Goal: Task Accomplishment & Management: Manage account settings

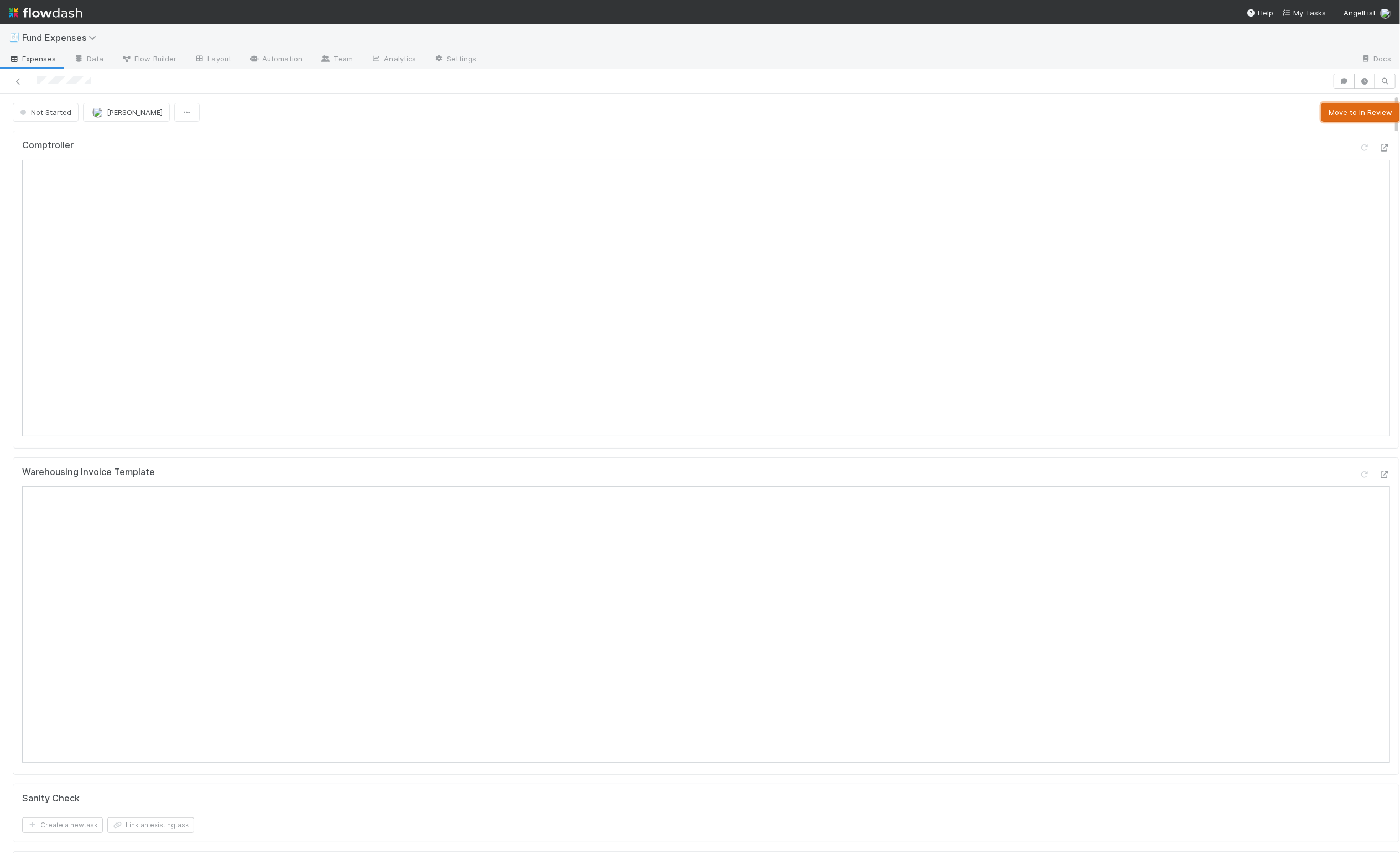
click at [1322, 116] on button "Move to In Review" at bounding box center [1360, 112] width 78 height 19
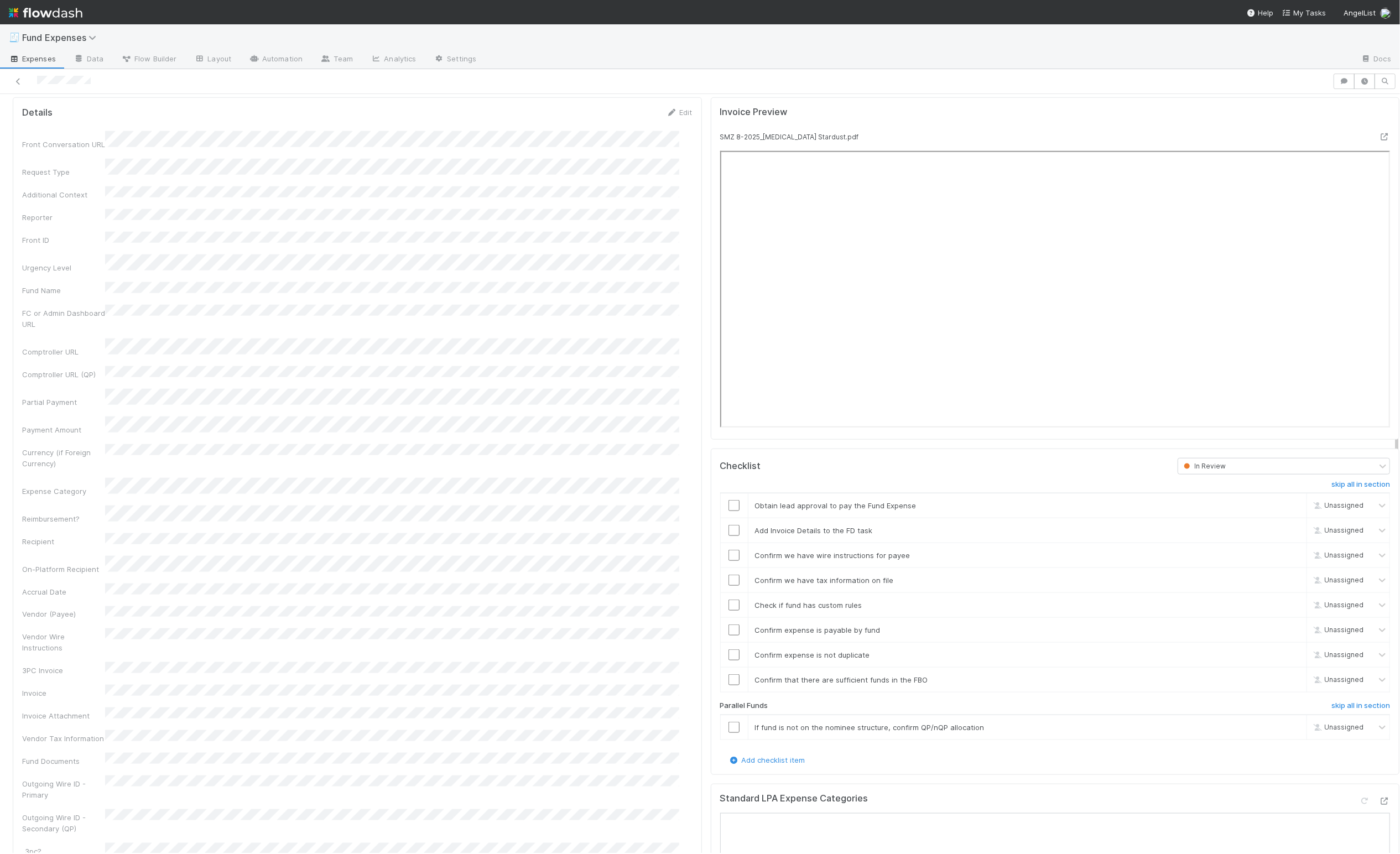
scroll to position [979, 0]
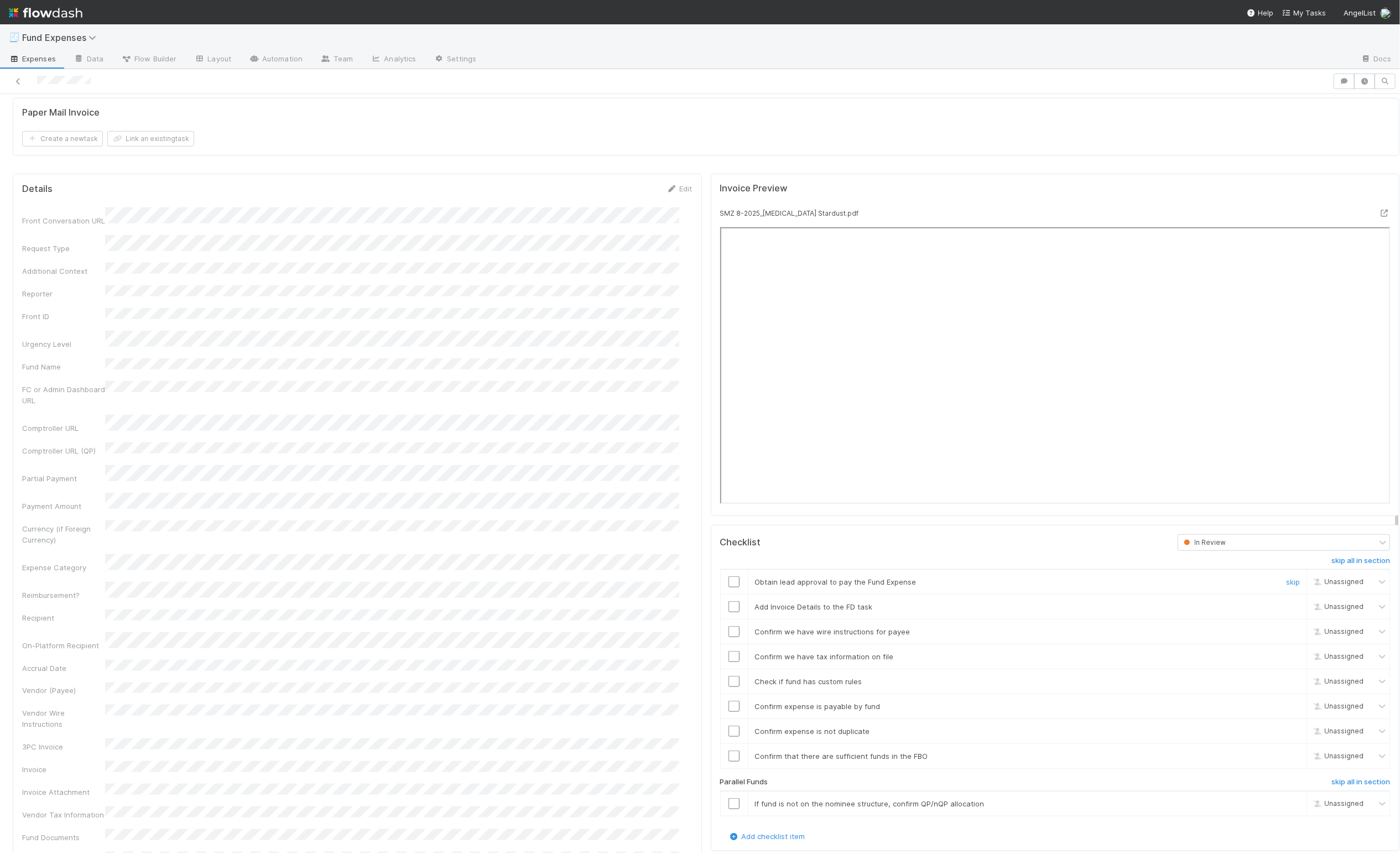
click at [722, 587] on td at bounding box center [734, 582] width 27 height 25
click at [728, 587] on input "checkbox" at bounding box center [734, 581] width 11 height 11
click at [1286, 808] on link "skip" at bounding box center [1293, 804] width 14 height 9
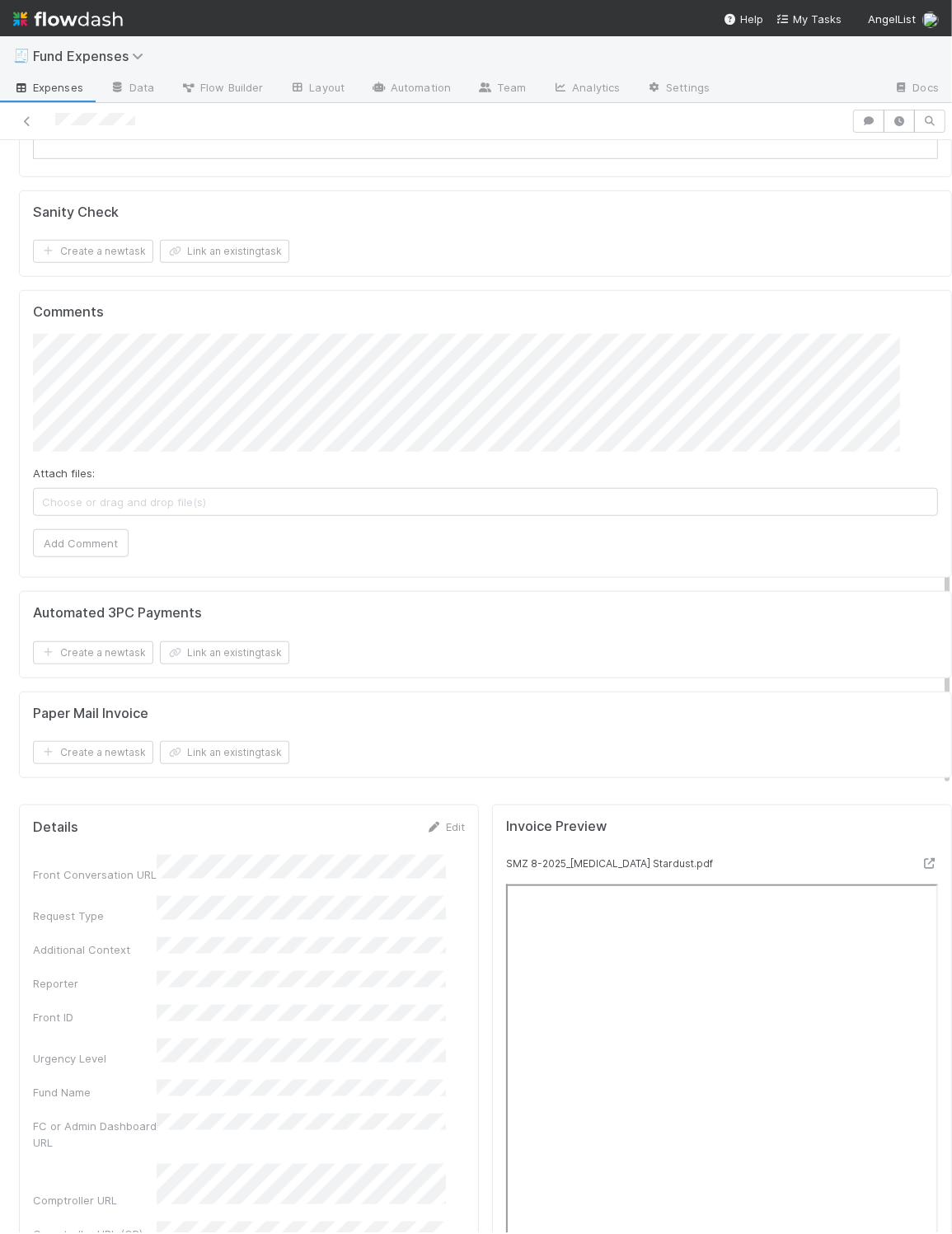
scroll to position [1174, 0]
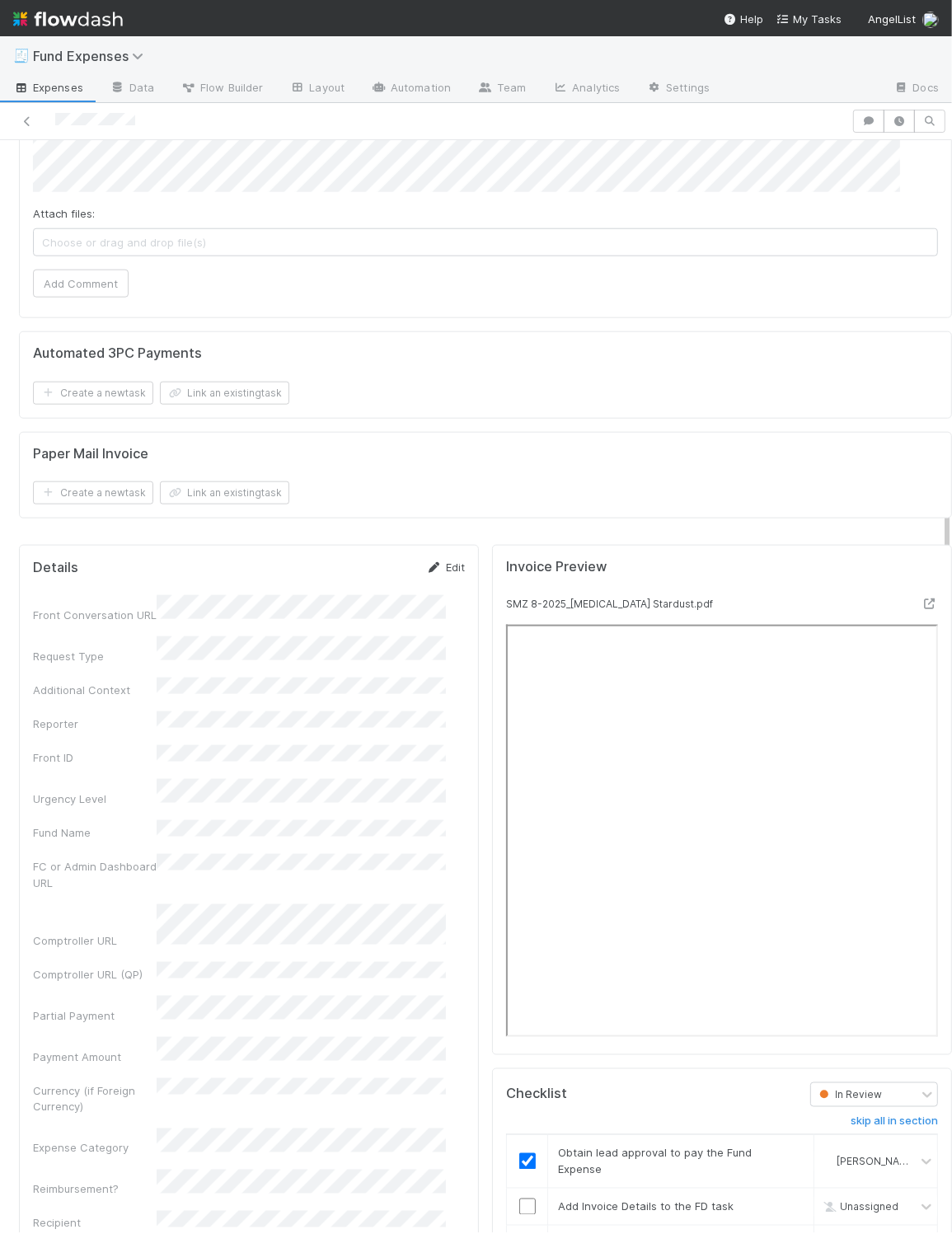
drag, startPoint x: 431, startPoint y: 564, endPoint x: 436, endPoint y: 581, distance: 17.7
click at [436, 574] on link "Edit" at bounding box center [445, 567] width 39 height 14
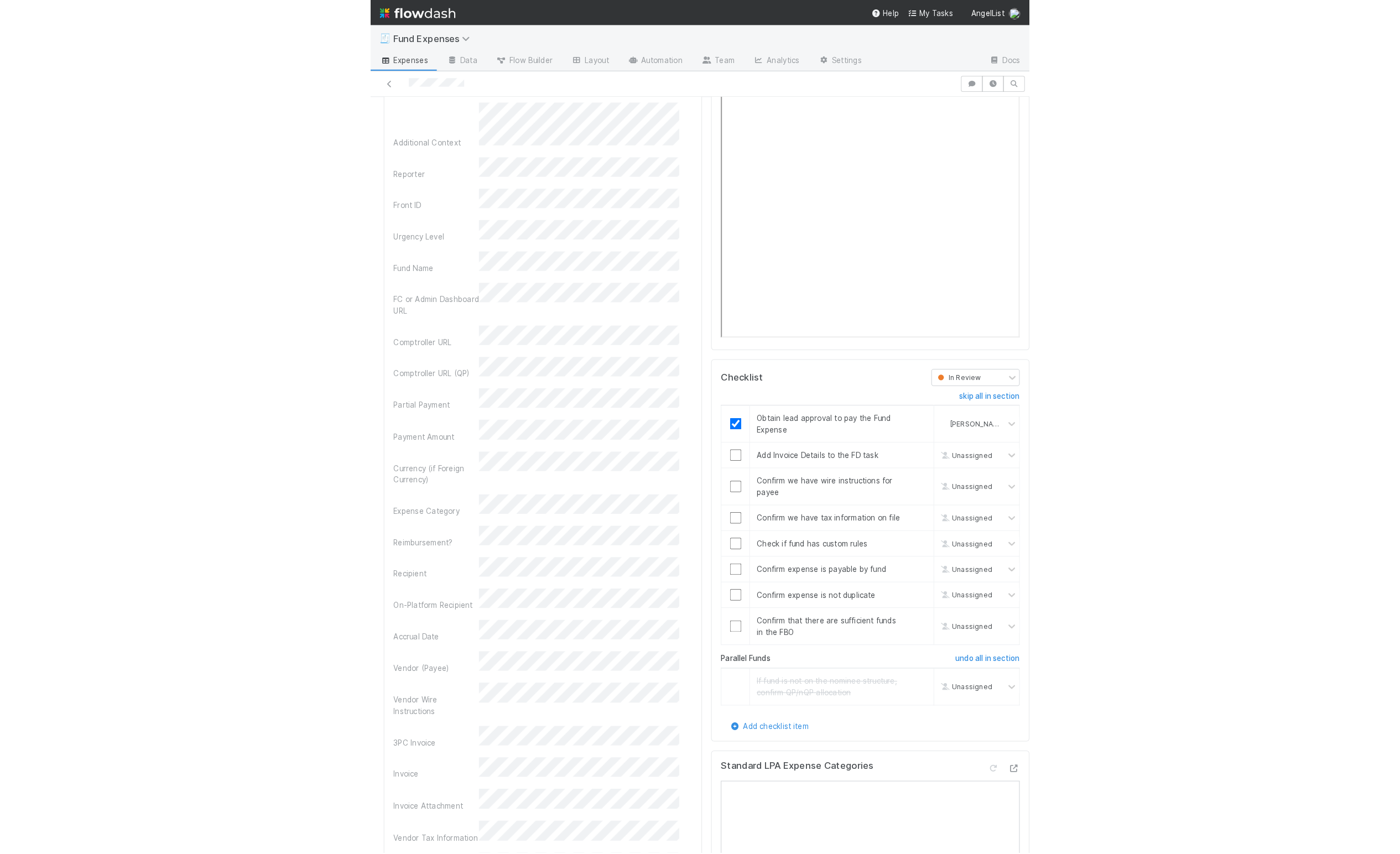
scroll to position [1157, 0]
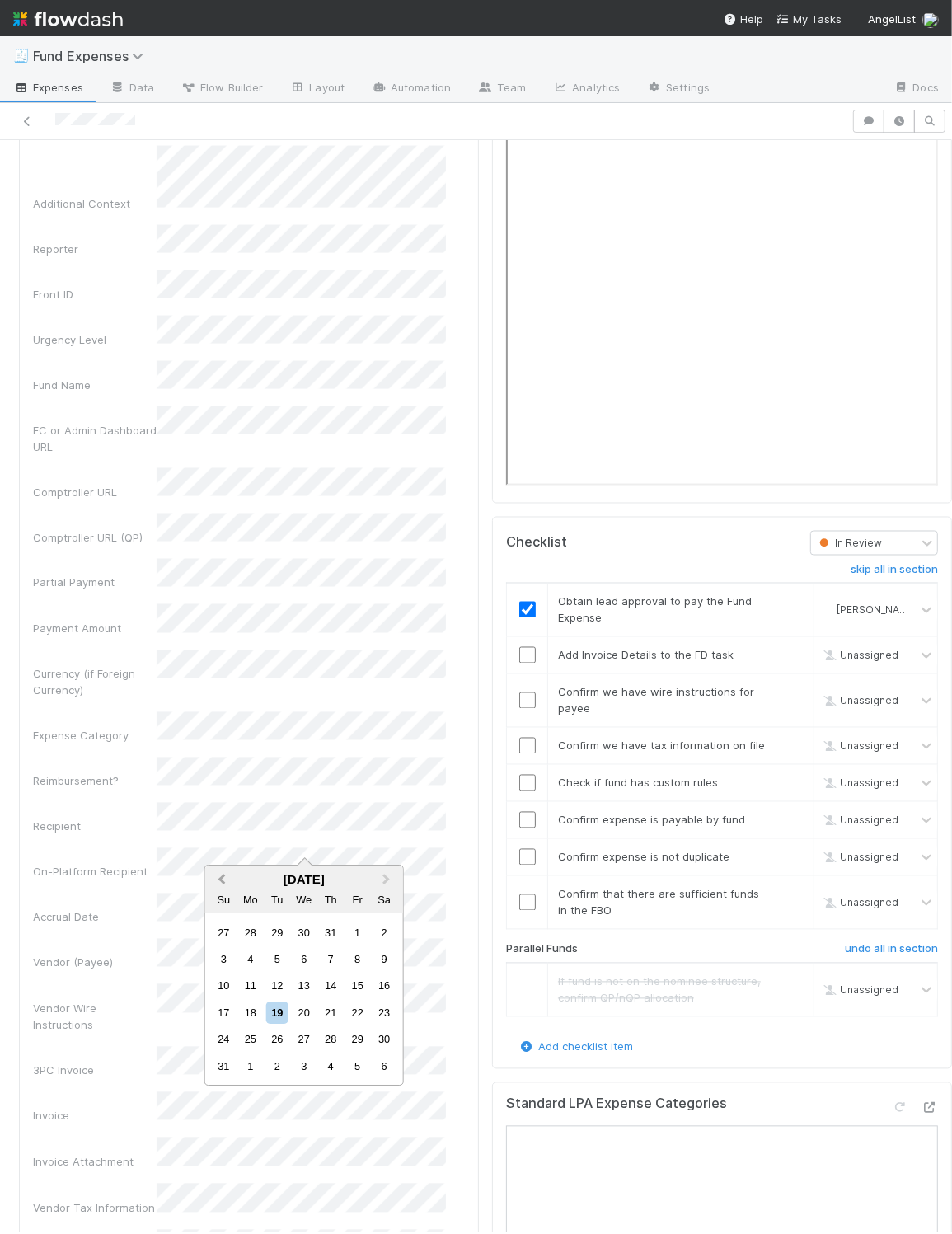
drag, startPoint x: 222, startPoint y: 876, endPoint x: 231, endPoint y: 889, distance: 15.8
click at [222, 876] on span "Previous Month" at bounding box center [222, 879] width 0 height 19
click at [330, 1040] on div "31" at bounding box center [330, 1040] width 22 height 22
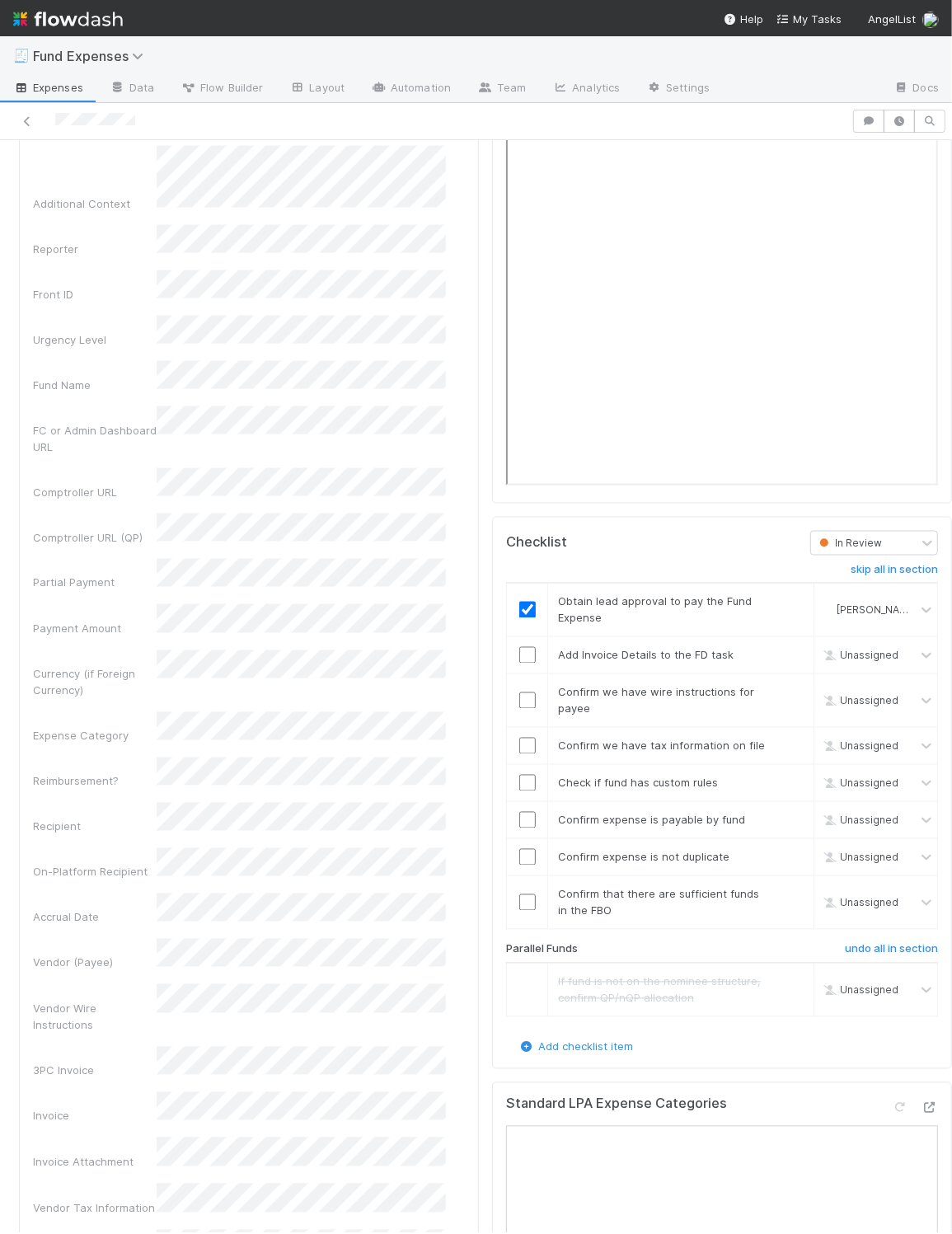
click at [134, 859] on div "Front Conversation URL Request Type Additional Context Reporter Front ID Urgenc…" at bounding box center [248, 1120] width 432 height 2129
drag, startPoint x: 136, startPoint y: 1014, endPoint x: 148, endPoint y: 1017, distance: 12.4
click at [136, 1108] on div "Invoice" at bounding box center [95, 1116] width 124 height 17
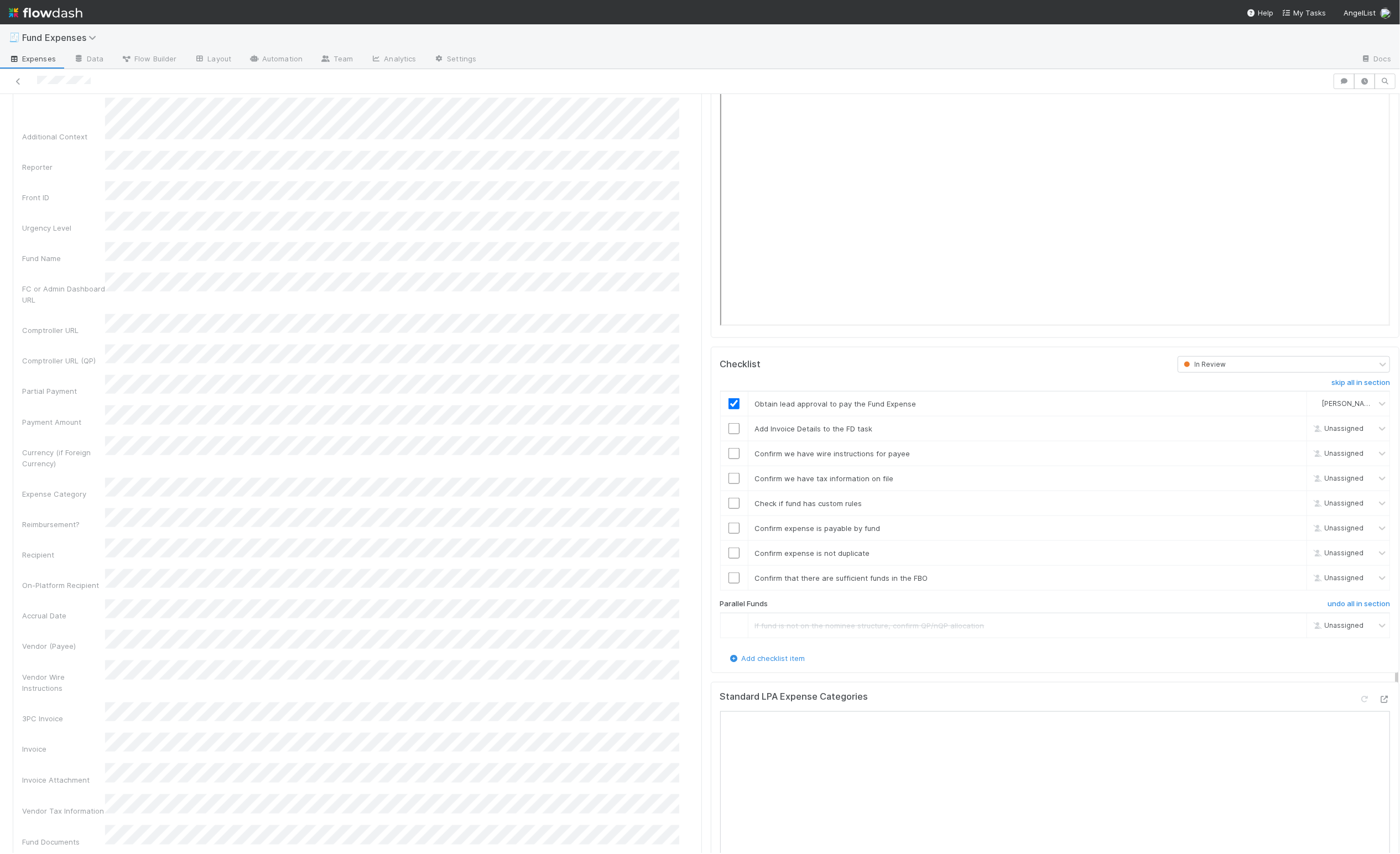
drag, startPoint x: 89, startPoint y: 689, endPoint x: 103, endPoint y: 689, distance: 14.0
click at [90, 743] on div "Invoice" at bounding box center [63, 749] width 83 height 11
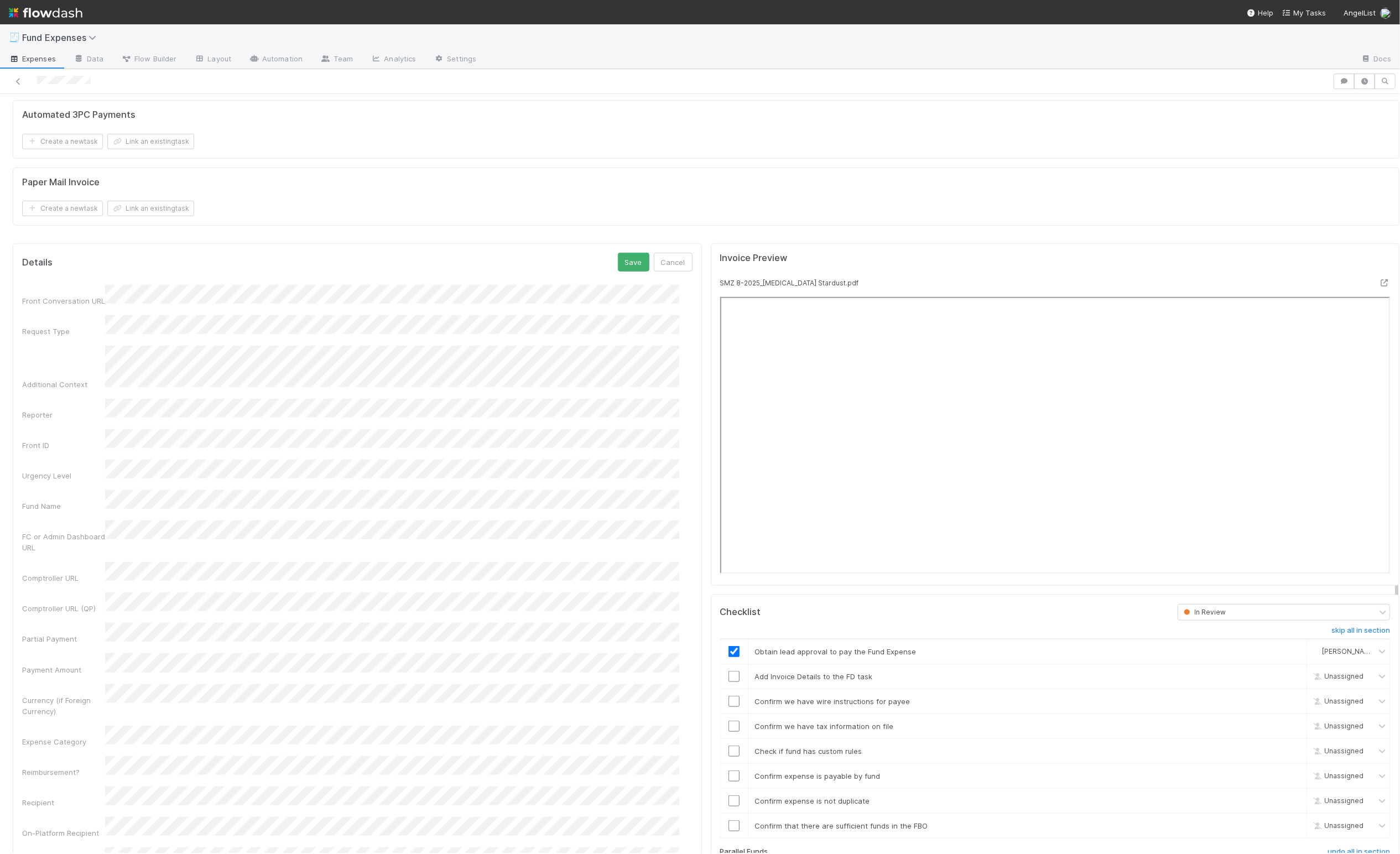
scroll to position [874, 0]
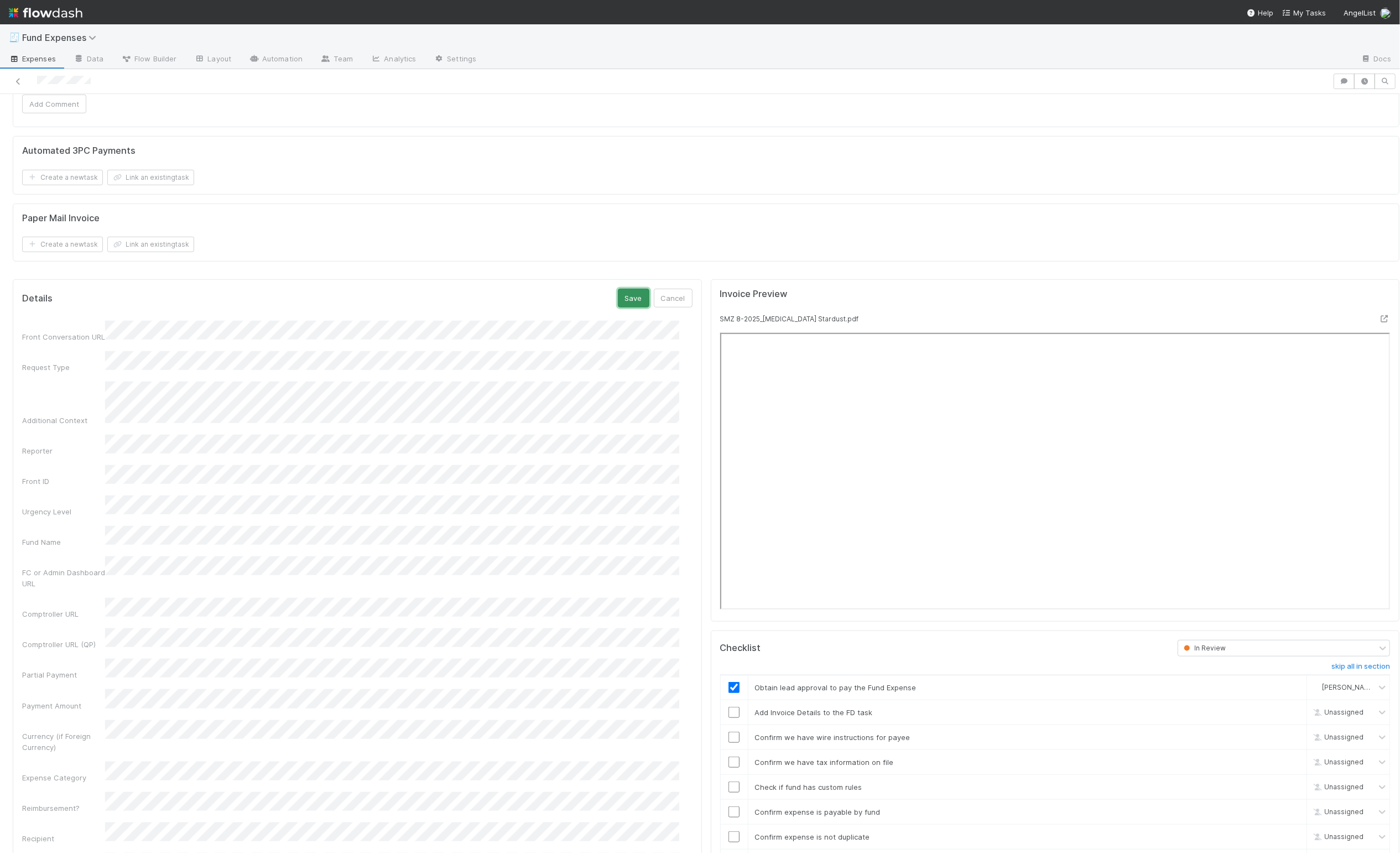
click at [618, 307] on button "Save" at bounding box center [634, 298] width 31 height 19
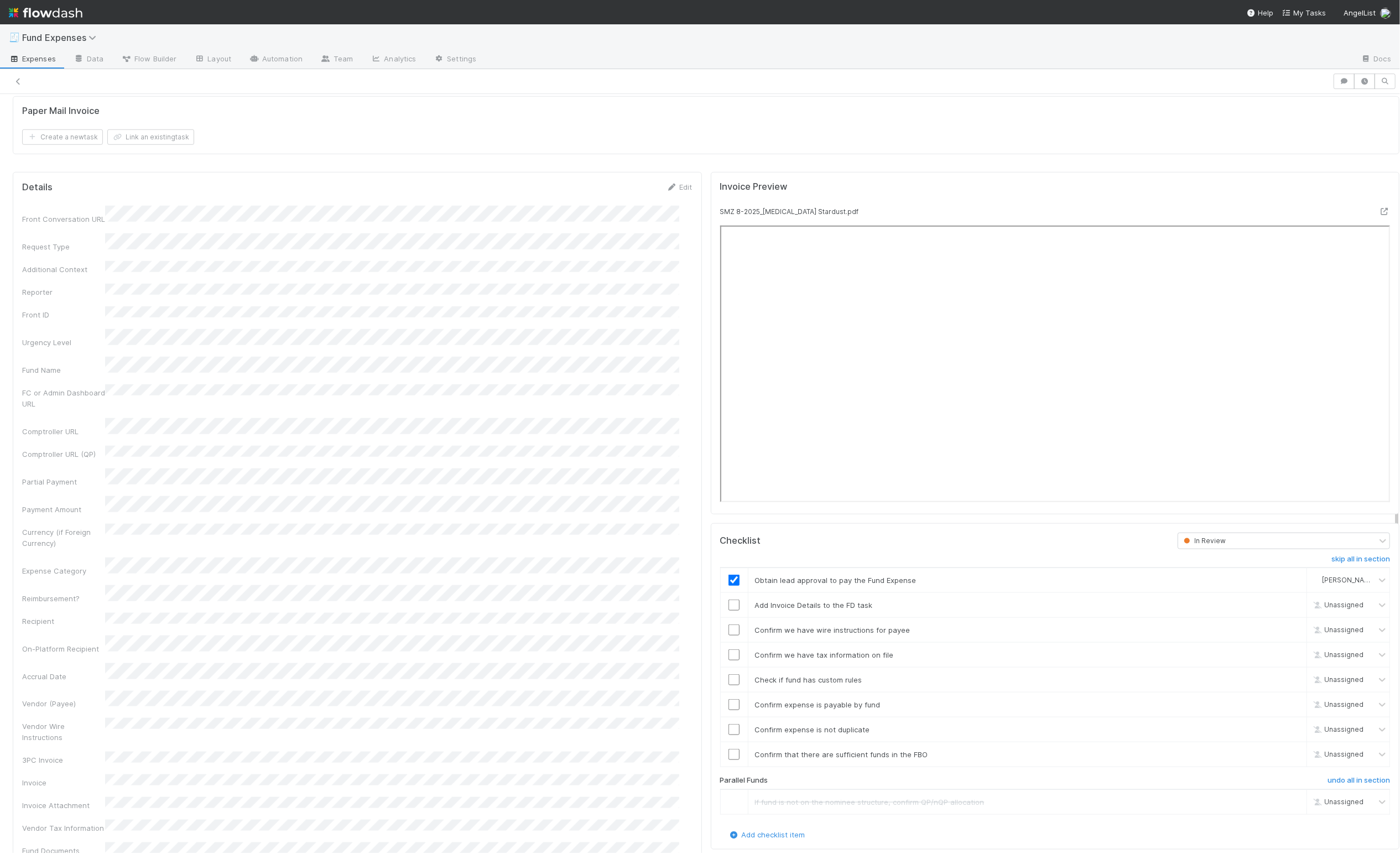
scroll to position [986, 0]
click at [728, 655] on input "checkbox" at bounding box center [734, 649] width 11 height 11
click at [728, 630] on input "checkbox" at bounding box center [734, 624] width 11 height 11
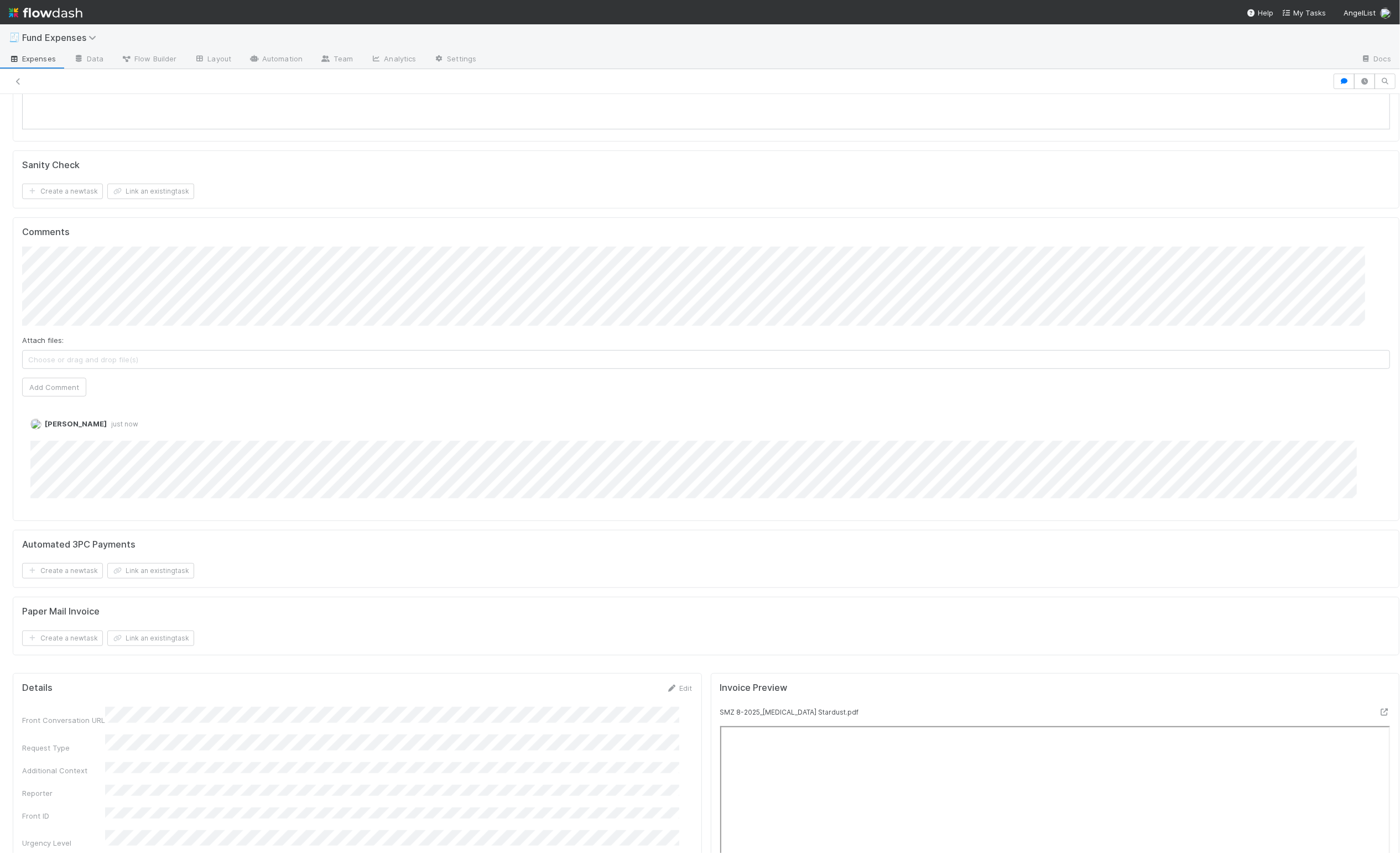
scroll to position [0, 0]
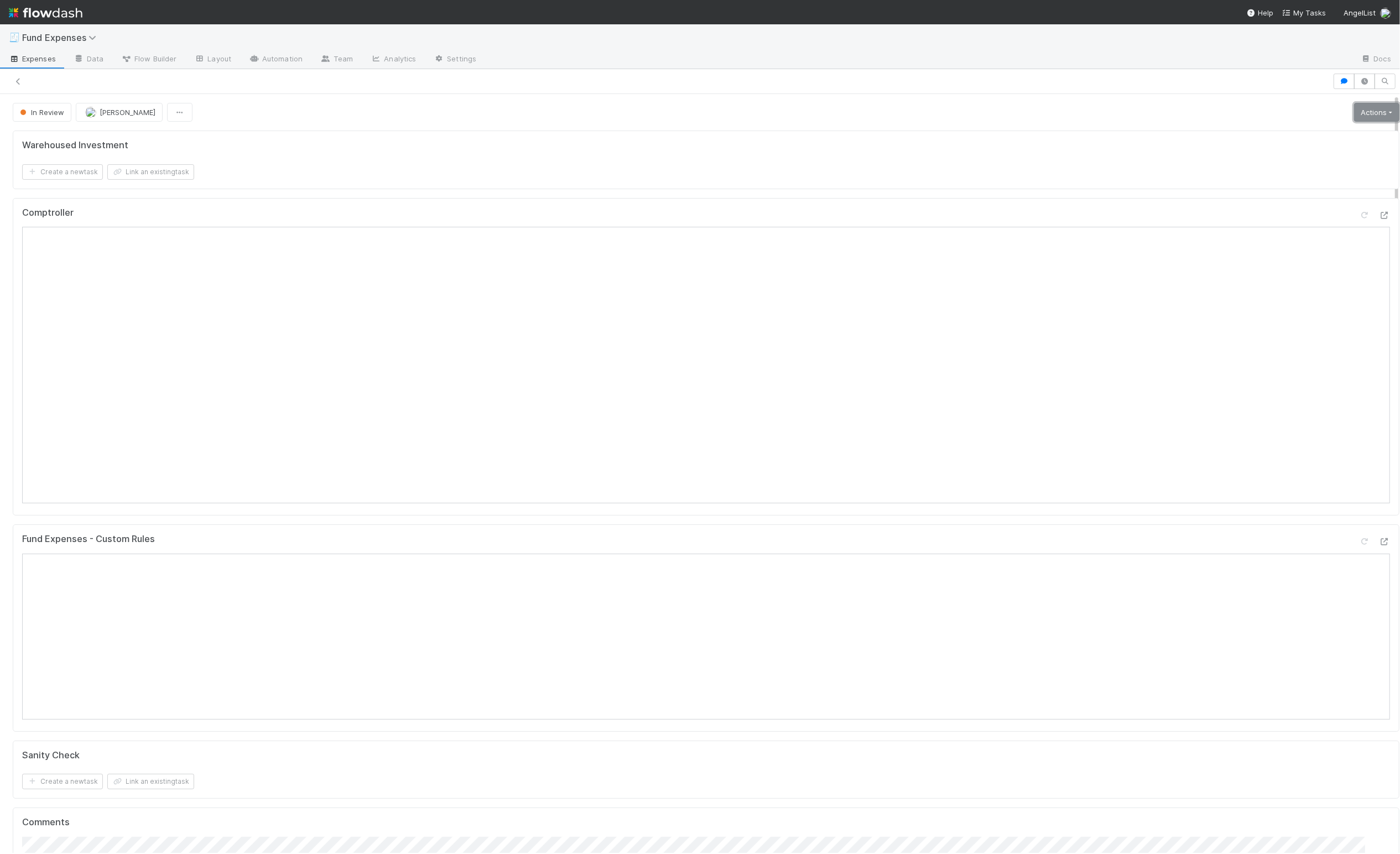
click at [1354, 110] on link "Actions" at bounding box center [1376, 112] width 45 height 19
click at [1317, 151] on button "Return to expense submitted for additional info" at bounding box center [1307, 152] width 192 height 16
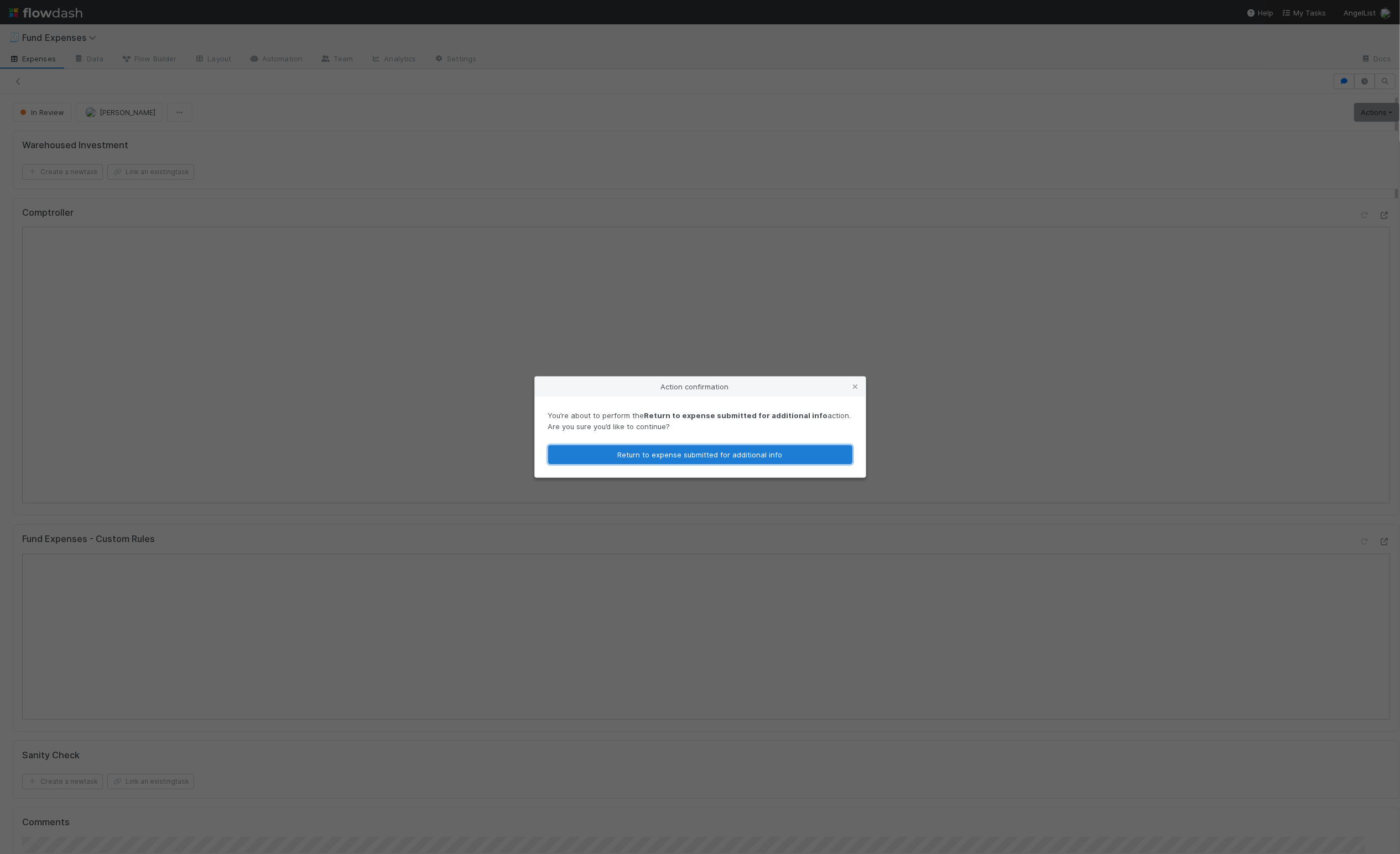
click at [813, 456] on button "Return to expense submitted for additional info" at bounding box center [700, 454] width 304 height 19
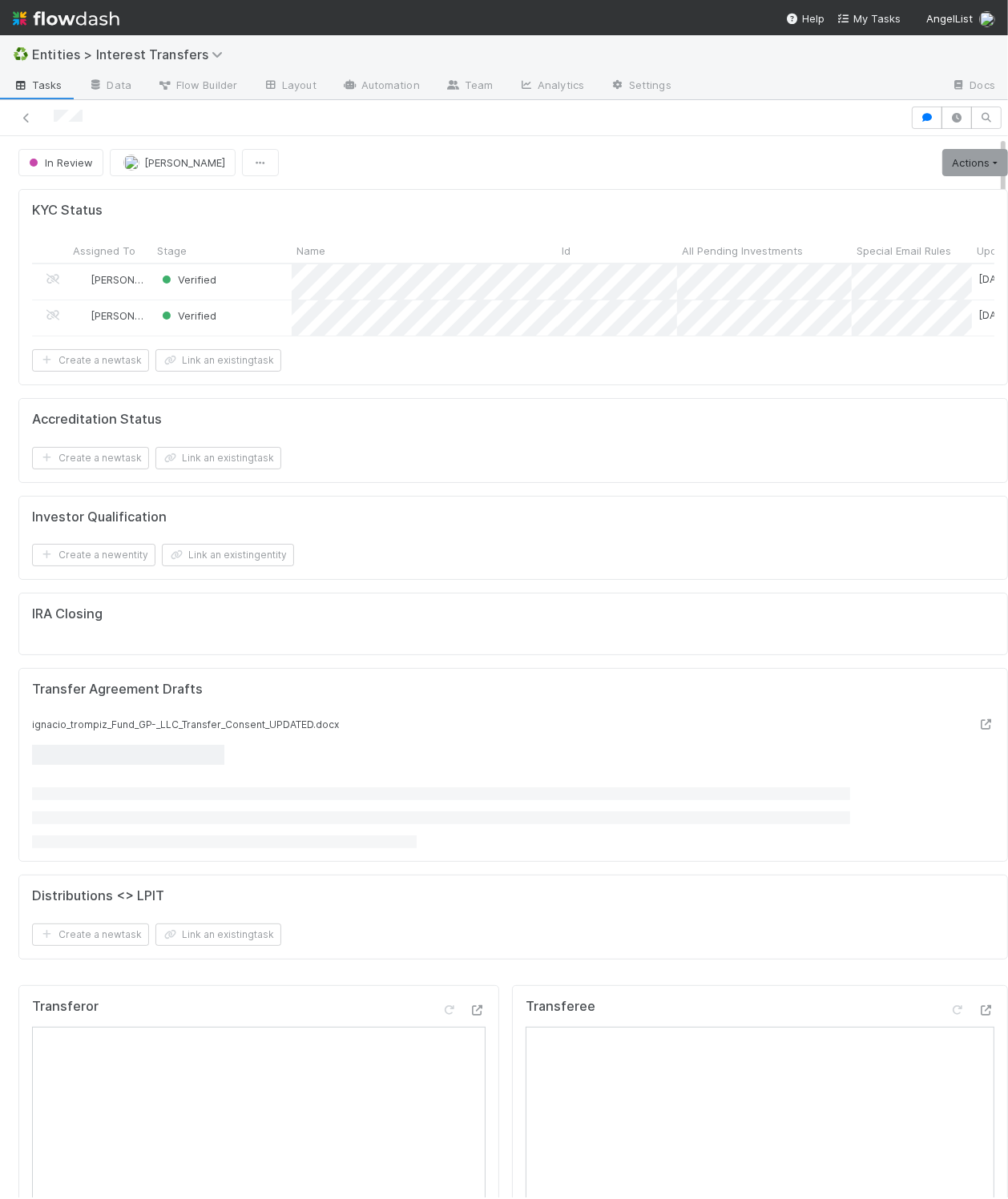
scroll to position [309, 431]
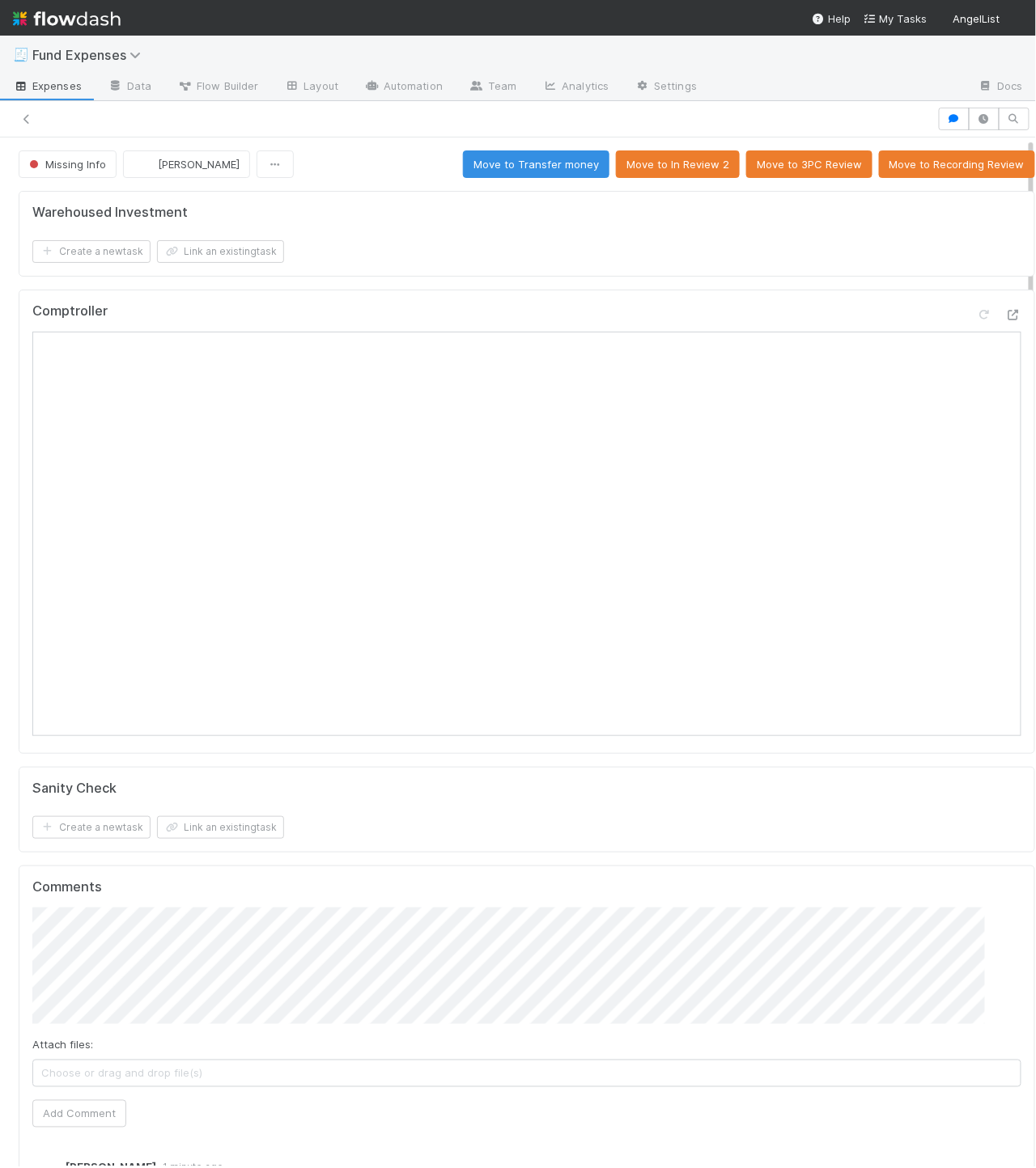
click at [433, 289] on div "Warehoused Investment Create a new task Link an existing task Comptroller Sanit…" at bounding box center [527, 855] width 1029 height 1341
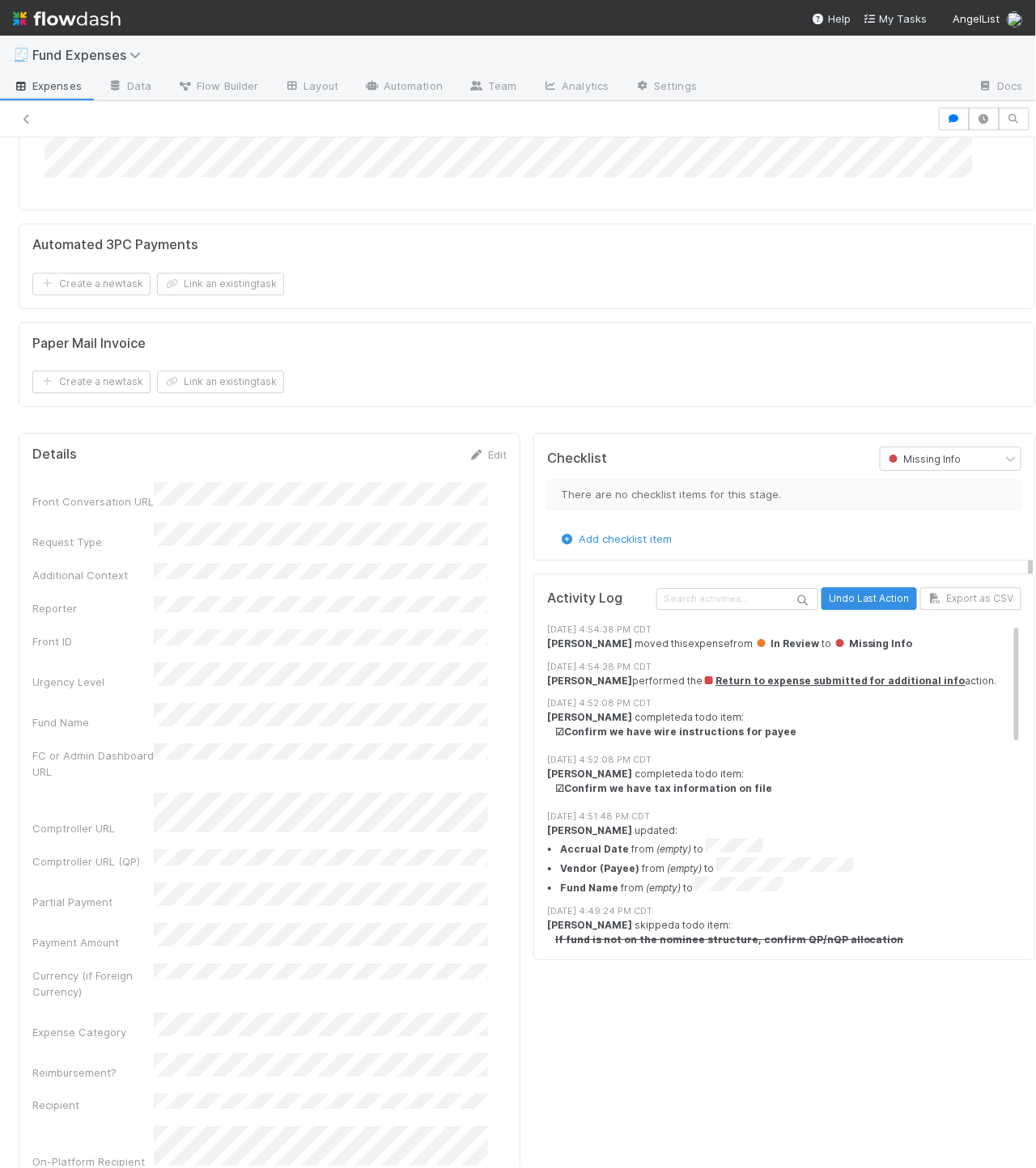
scroll to position [1171, 0]
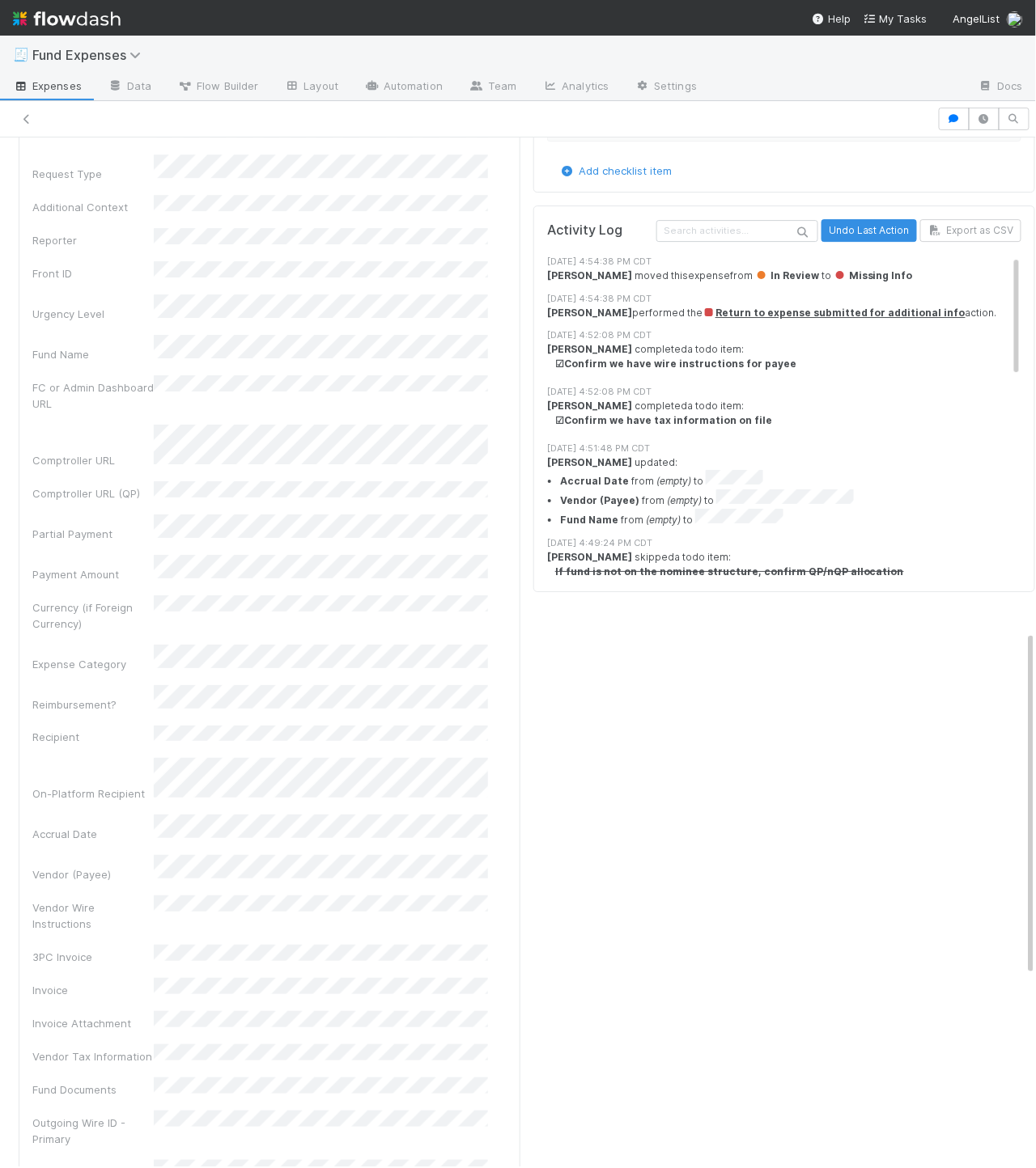
click at [533, 444] on div "Activity Log Undo Last Action Export as CSV 8/19/25, 4:54:38 PM CDT Linda Ortiz…" at bounding box center [783, 399] width 501 height 386
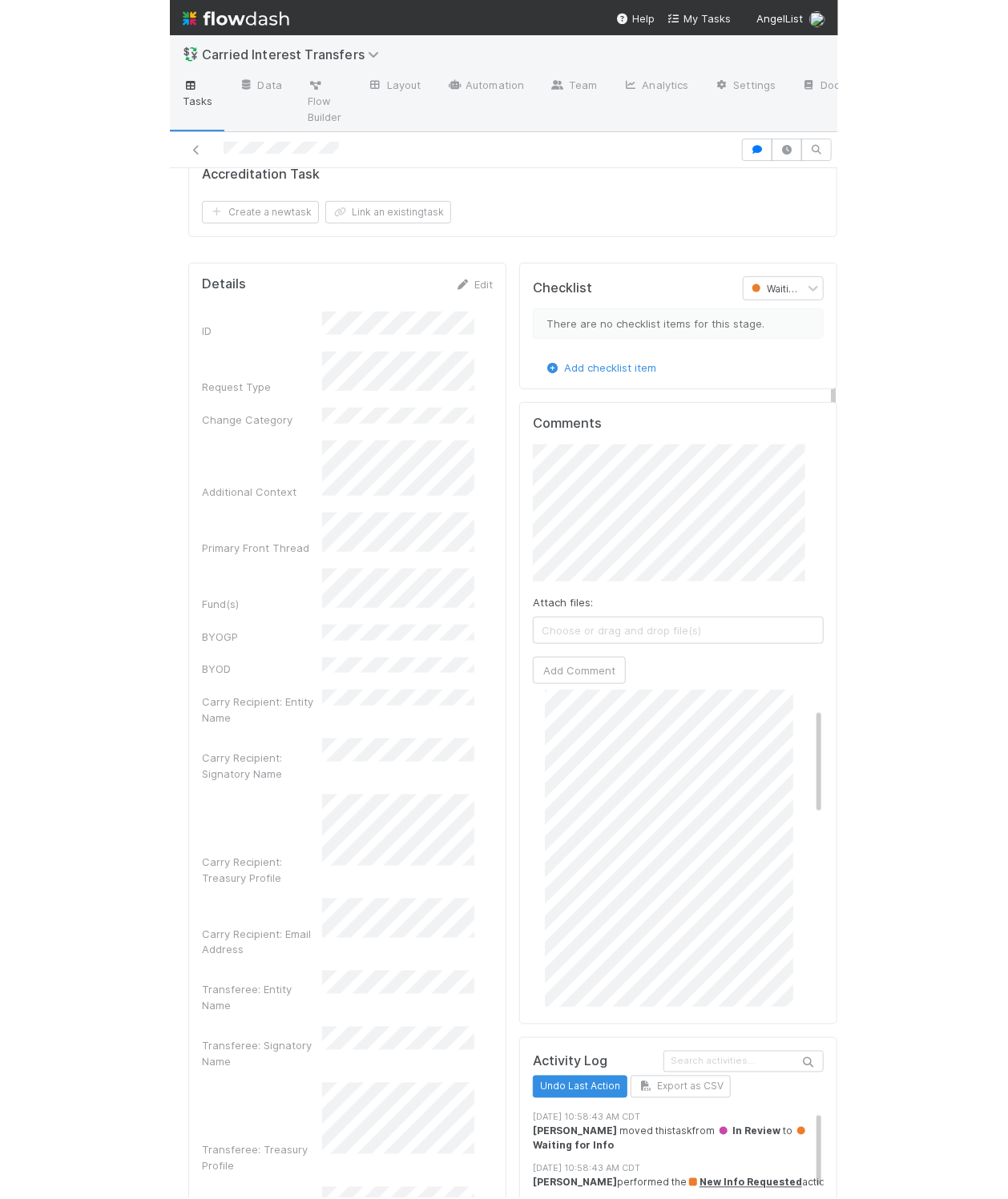
scroll to position [203, 0]
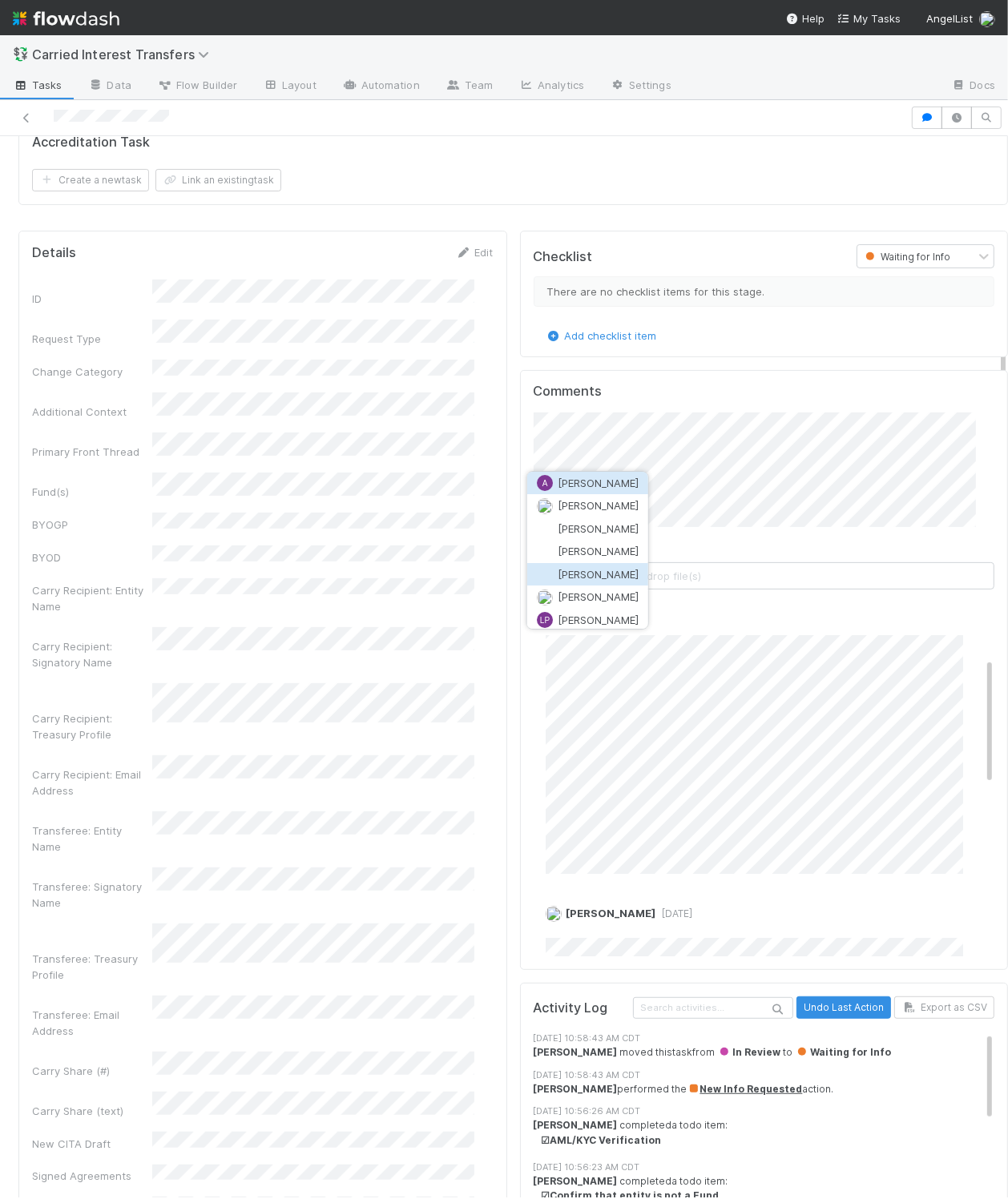
click at [603, 582] on button "[PERSON_NAME]" at bounding box center [588, 575] width 121 height 23
click at [520, 450] on div "Comments Attach files: Choose or drag and drop file(s) Add Comment Leia Slosber…" at bounding box center [765, 671] width 489 height 600
